Goal: Task Accomplishment & Management: Manage account settings

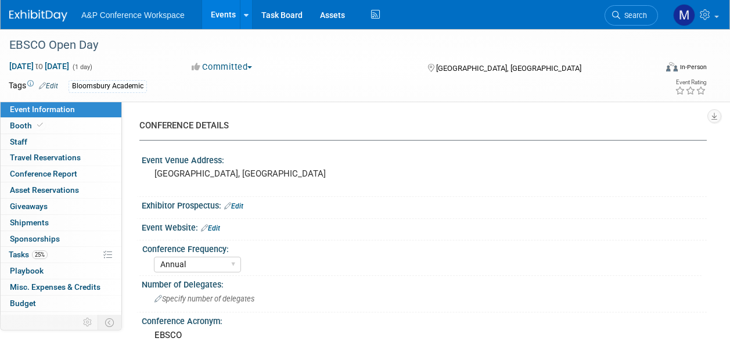
select select "Annual"
select select "Level 2"
select select "In-Person Booth"
select select "Libraries"
select select "Bloomsbury Academic"
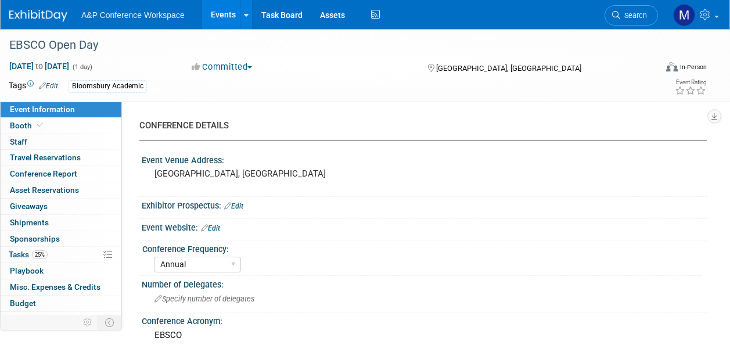
select select "[PERSON_NAME]"
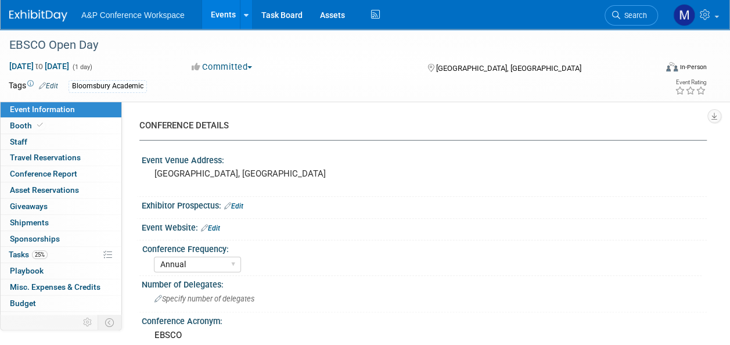
click at [626, 16] on span "Search" at bounding box center [633, 15] width 27 height 9
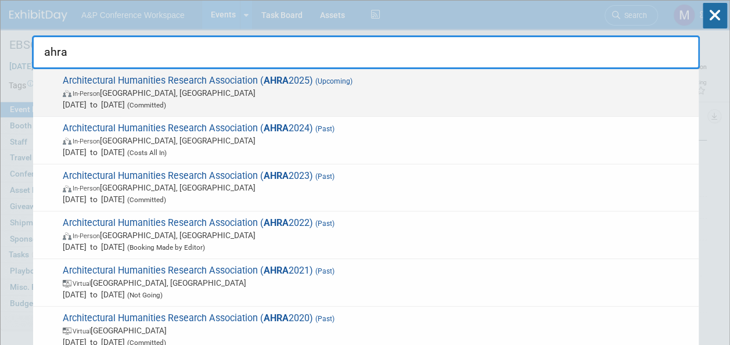
type input "ahra"
click at [242, 84] on span "Architectural Humanities Research Association ( AHRA 2025) (Upcoming) In-Person…" at bounding box center [376, 92] width 634 height 35
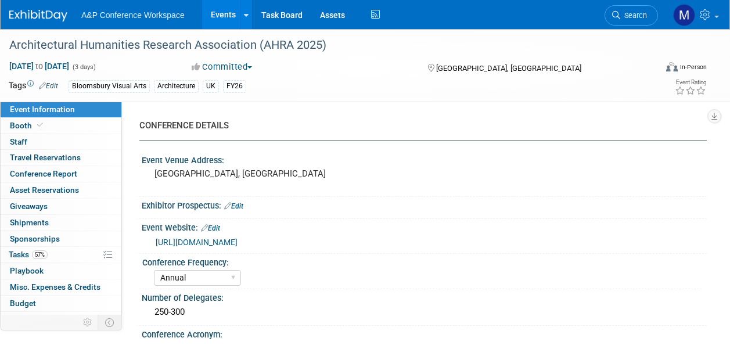
select select "Annual"
select select "Level 2"
select select "In-Person Booth"
select select "Architecture"
select select "Bloomsbury Visual Arts"
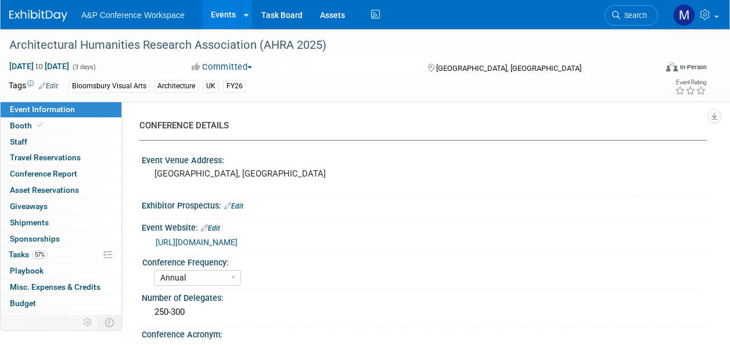
select select "[PERSON_NAME]"
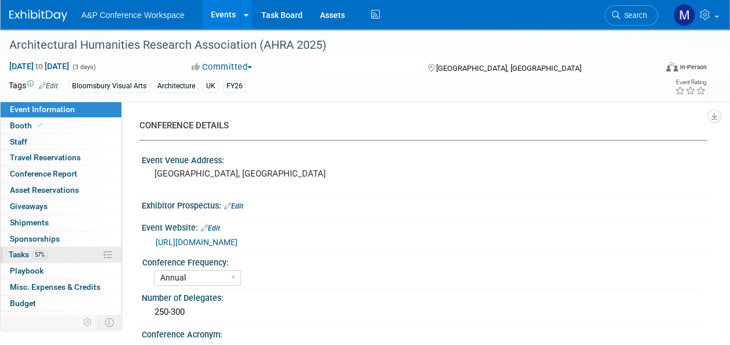
click at [34, 251] on span "57%" at bounding box center [40, 254] width 16 height 9
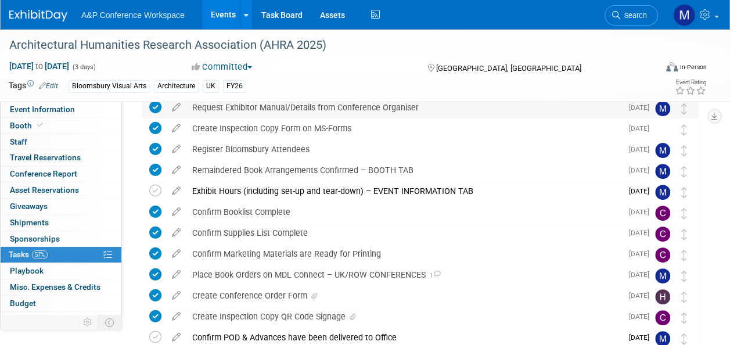
scroll to position [174, 0]
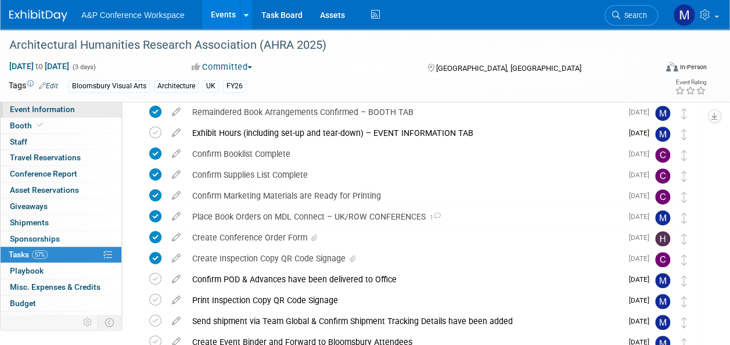
click at [79, 108] on link "Event Information" at bounding box center [61, 110] width 121 height 16
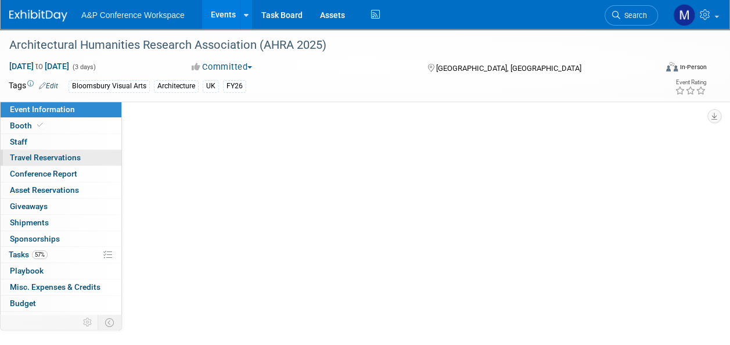
select select "Annual"
select select "Level 2"
select select "In-Person Booth"
select select "Architecture"
select select "Bloomsbury Visual Arts"
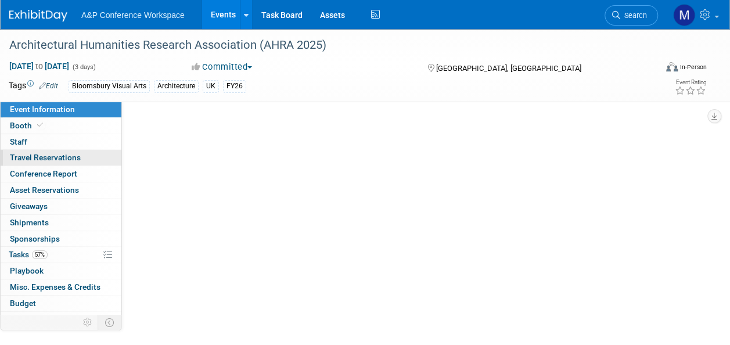
select select "[PERSON_NAME]"
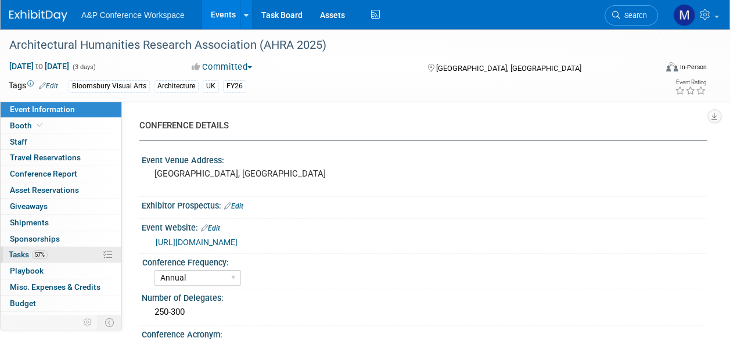
click at [53, 251] on link "57% Tasks 57%" at bounding box center [61, 255] width 121 height 16
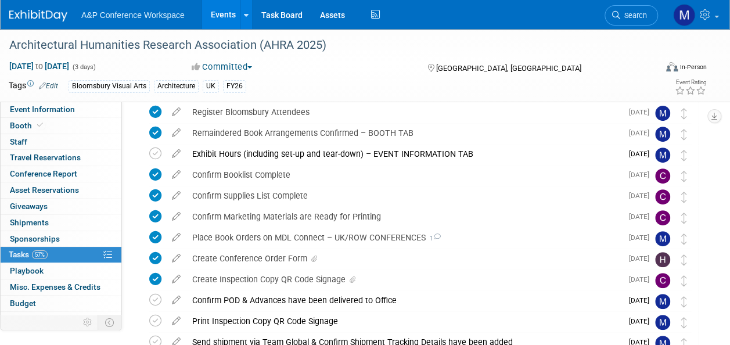
scroll to position [210, 0]
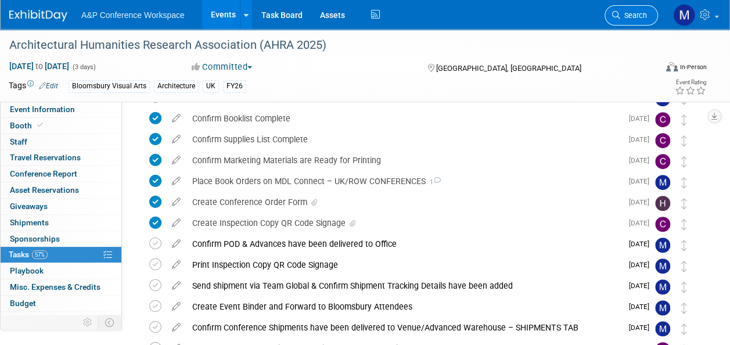
click at [630, 14] on span "Search" at bounding box center [633, 15] width 27 height 9
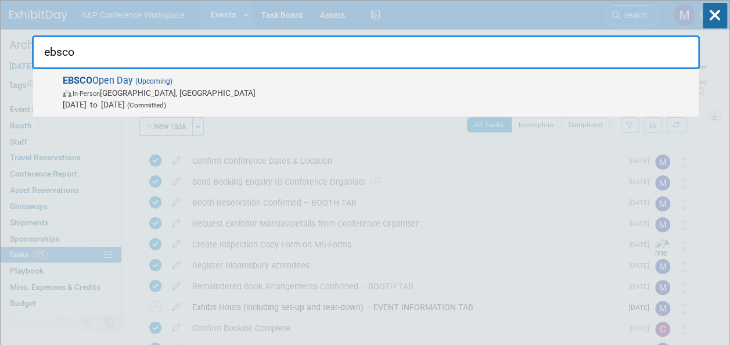
type input "ebsco"
click at [164, 81] on span "(Upcoming)" at bounding box center [152, 81] width 39 height 8
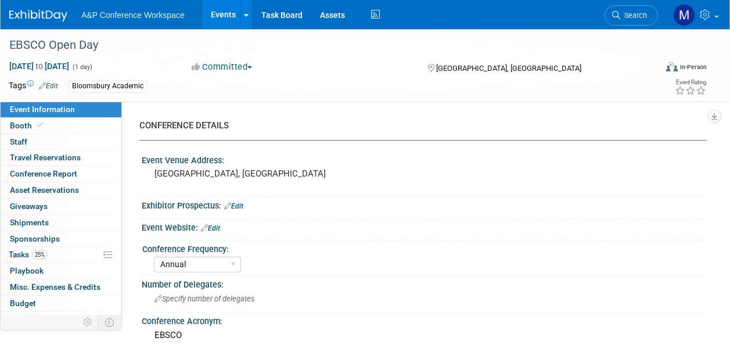
select select "Annual"
select select "Level 2"
select select "In-Person Booth"
select select "Libraries"
select select "Bloomsbury Academic"
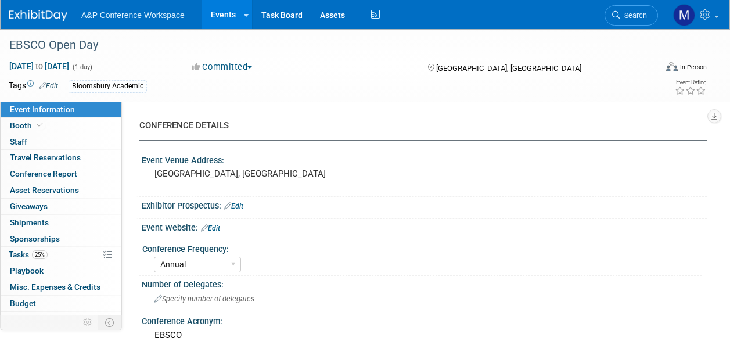
select select "[PERSON_NAME]"
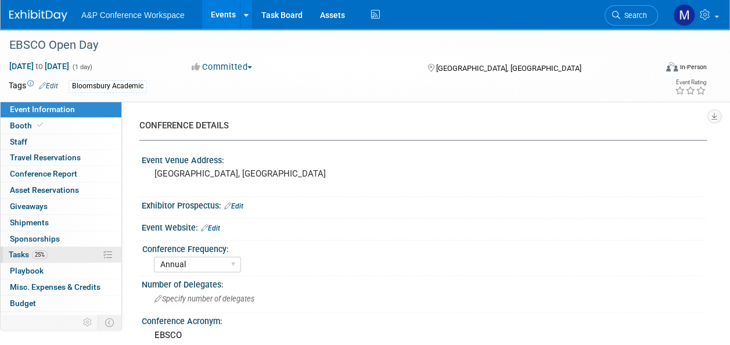
click at [64, 249] on link "25% Tasks 25%" at bounding box center [61, 255] width 121 height 16
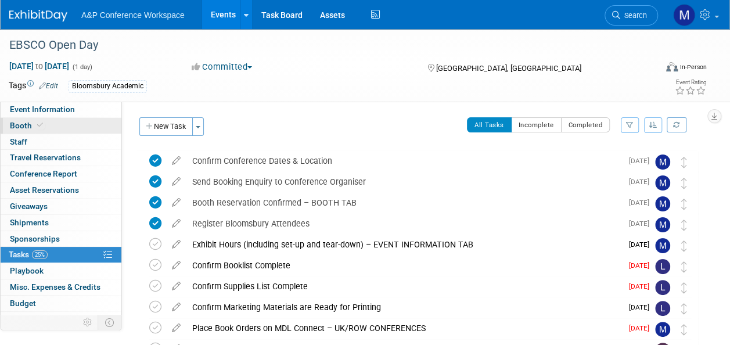
click at [82, 124] on link "Booth" at bounding box center [61, 126] width 121 height 16
select select "COBA"
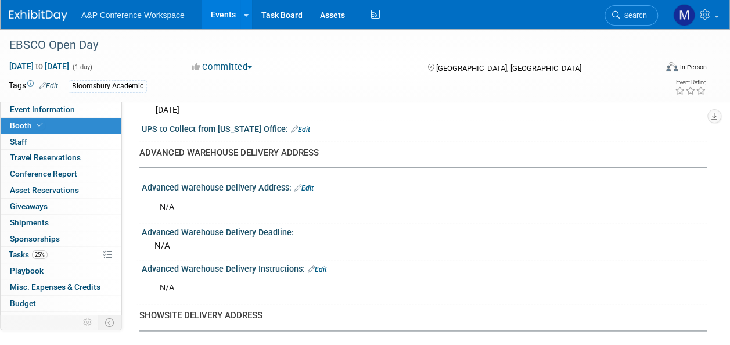
scroll to position [581, 0]
